Goal: Task Accomplishment & Management: Use online tool/utility

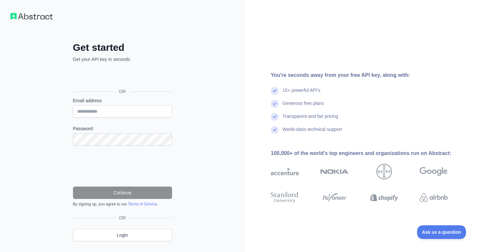
click at [131, 78] on div "Sign in with Google. Opens in new tab" at bounding box center [122, 77] width 98 height 14
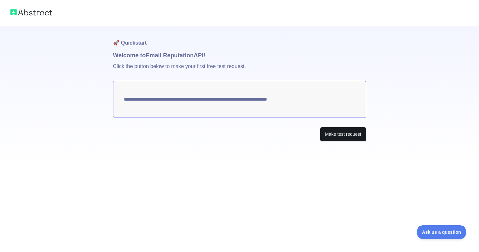
click at [335, 134] on button "Make test request" at bounding box center [343, 134] width 46 height 15
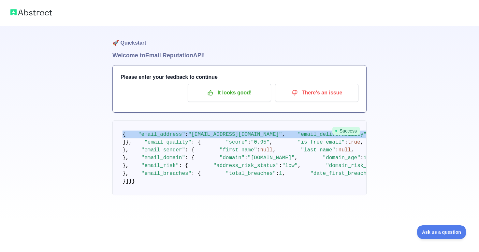
drag, startPoint x: 123, startPoint y: 135, endPoint x: 150, endPoint y: 182, distance: 54.1
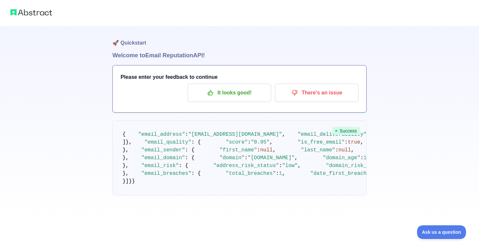
click at [236, 180] on pre "{ "email_address" : "[EMAIL_ADDRESS][DOMAIN_NAME]" , "email_deliverability" : {…" at bounding box center [240, 158] width 254 height 75
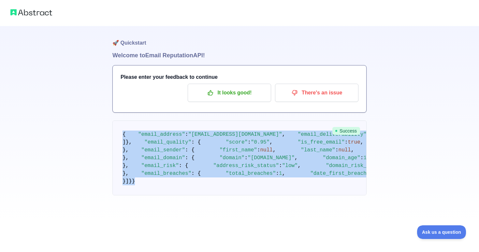
scroll to position [420, 0]
drag, startPoint x: 123, startPoint y: 135, endPoint x: 171, endPoint y: 209, distance: 88.1
click at [171, 196] on pre "{ "email_address" : "[EMAIL_ADDRESS][DOMAIN_NAME]" , "email_deliverability" : {…" at bounding box center [240, 158] width 254 height 75
copy code "{ "email_address" : "[EMAIL_ADDRESS][DOMAIN_NAME]" , "email_deliverability" : {…"
click at [173, 196] on pre "{ "email_address" : "[EMAIL_ADDRESS][DOMAIN_NAME]" , "email_deliverability" : {…" at bounding box center [240, 158] width 254 height 75
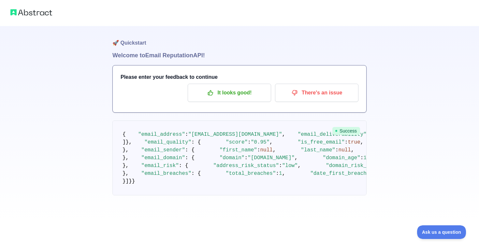
scroll to position [0, 0]
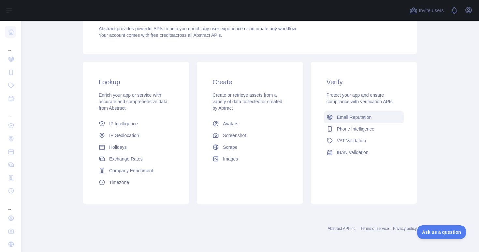
click at [358, 117] on span "Email Reputation" at bounding box center [354, 117] width 35 height 7
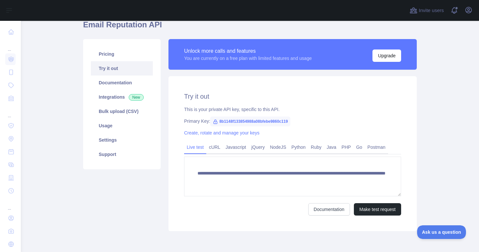
scroll to position [32, 0]
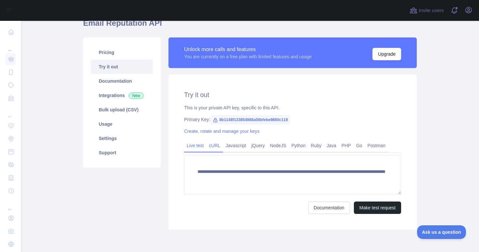
click at [220, 150] on link "cURL" at bounding box center [214, 146] width 17 height 10
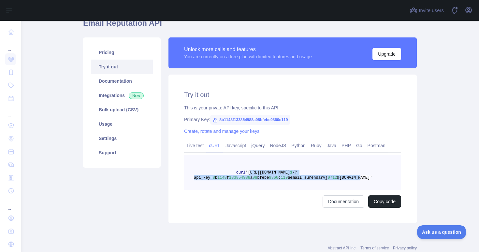
drag, startPoint x: 251, startPoint y: 173, endPoint x: 361, endPoint y: 180, distance: 110.8
click at [361, 180] on span "curl 'https://emailreputation.abstractapi.com/v 1 /?api_key= 8 b 1148 f 1338549…" at bounding box center [283, 176] width 178 height 10
copy span "https://emailreputation.abstractapi.com/v 1 /?api_key= 8 b 1148 f 133854988 a 0…"
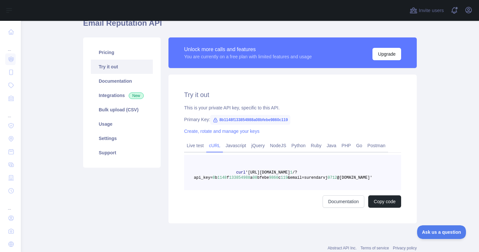
click at [383, 184] on pre "curl 'https://emailreputation.abstractapi.com/v 1 /?api_key= 8 b 1148 f 1338549…" at bounding box center [292, 172] width 217 height 35
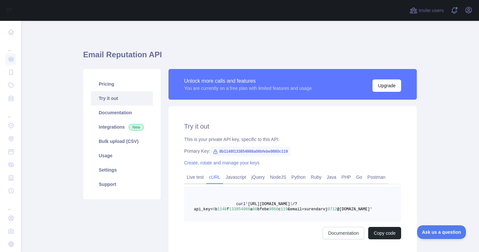
scroll to position [0, 0]
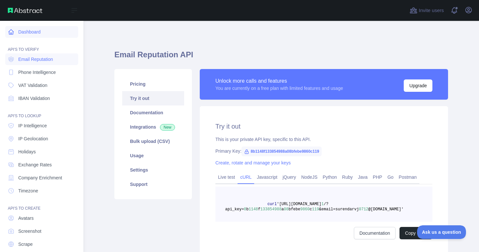
click at [6, 29] on link "Dashboard" at bounding box center [41, 32] width 73 height 12
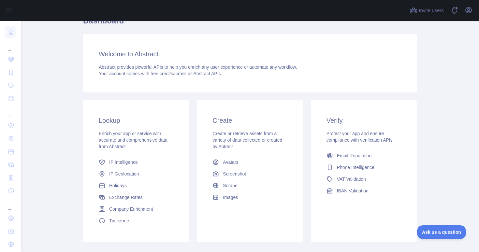
scroll to position [35, 0]
click at [346, 155] on span "Email Reputation" at bounding box center [354, 155] width 35 height 7
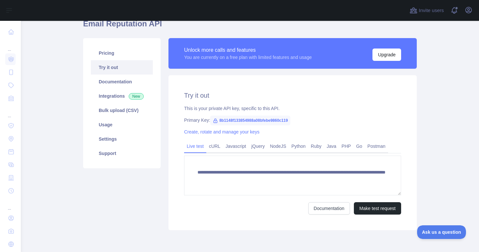
scroll to position [32, 0]
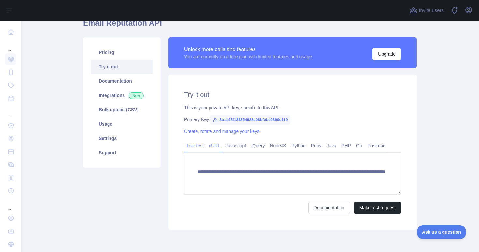
click at [223, 148] on link "cURL" at bounding box center [214, 146] width 17 height 10
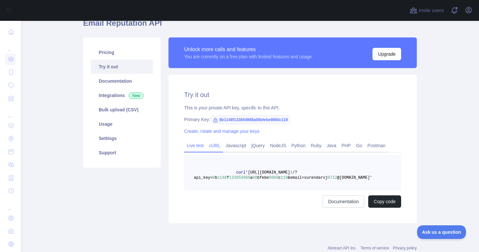
click at [194, 145] on link "Live test" at bounding box center [195, 146] width 22 height 10
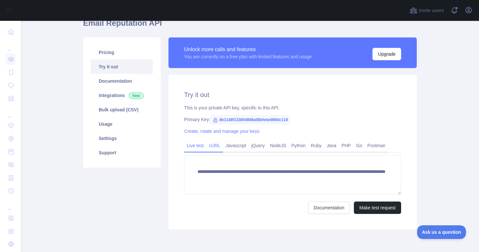
click at [220, 146] on link "cURL" at bounding box center [214, 146] width 17 height 10
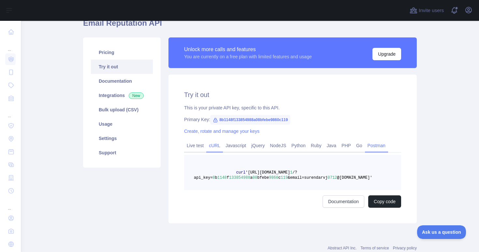
click at [380, 146] on link "Postman" at bounding box center [376, 146] width 23 height 10
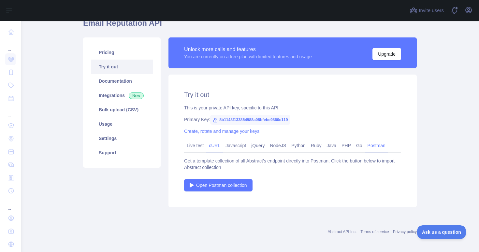
click at [213, 147] on link "cURL" at bounding box center [214, 146] width 17 height 10
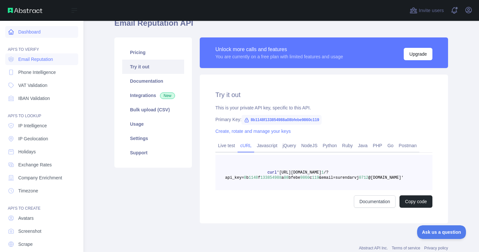
click at [15, 33] on link "Dashboard" at bounding box center [41, 32] width 73 height 12
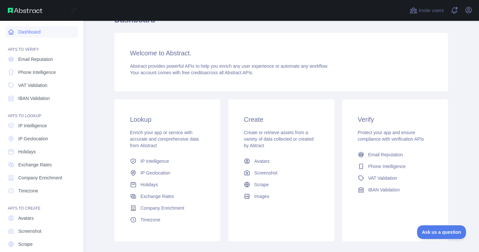
click at [34, 33] on link "Dashboard" at bounding box center [41, 32] width 73 height 12
